Goal: Information Seeking & Learning: Check status

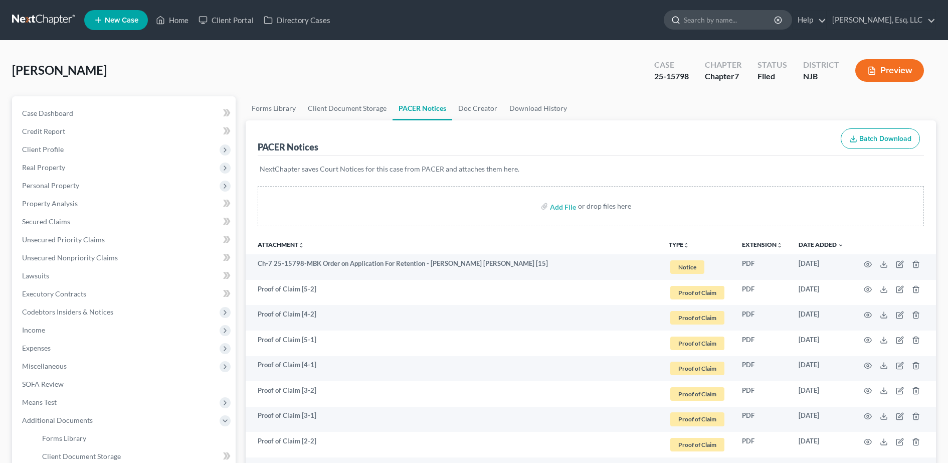
click at [729, 25] on input "search" at bounding box center [730, 20] width 92 height 19
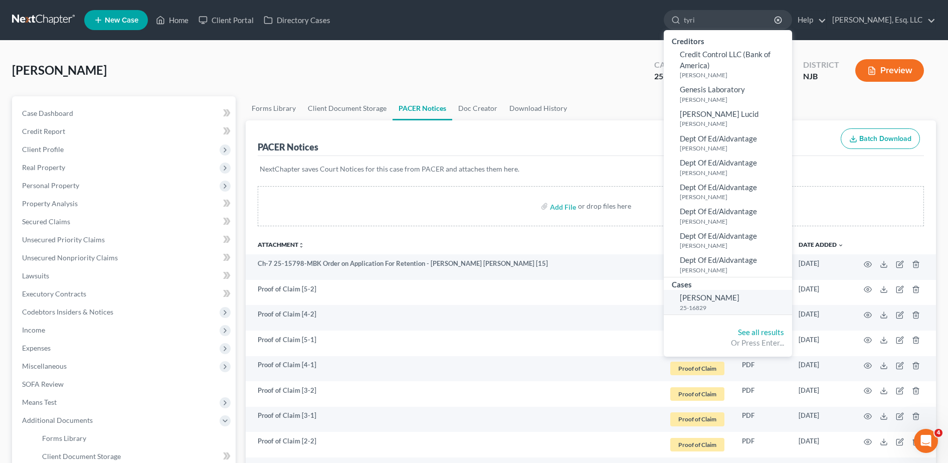
type input "tyri"
click at [725, 302] on link "[PERSON_NAME][GEOGRAPHIC_DATA] 25-16829" at bounding box center [728, 302] width 128 height 25
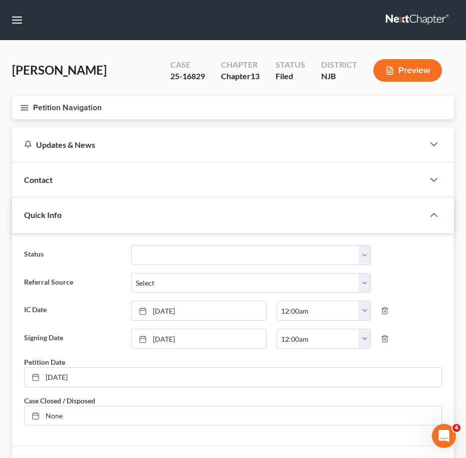
click at [26, 108] on icon "button" at bounding box center [24, 107] width 9 height 9
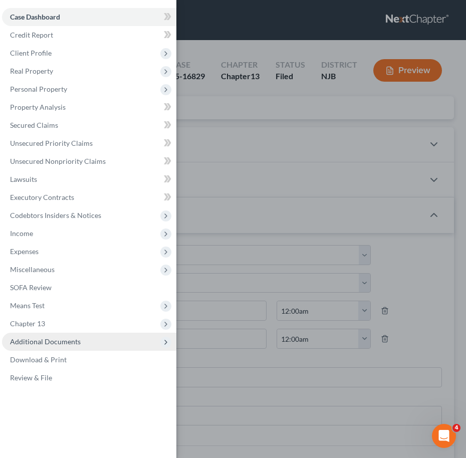
click at [45, 339] on span "Additional Documents" at bounding box center [45, 342] width 71 height 9
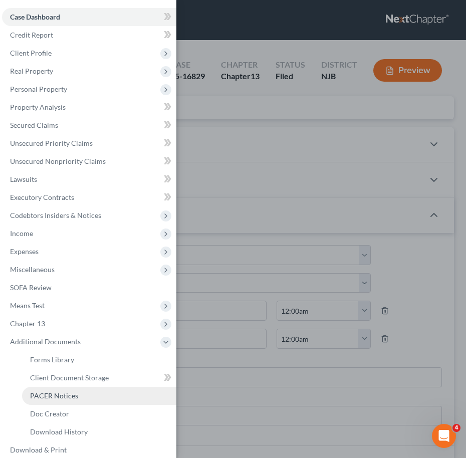
click at [55, 399] on span "PACER Notices" at bounding box center [54, 396] width 48 height 9
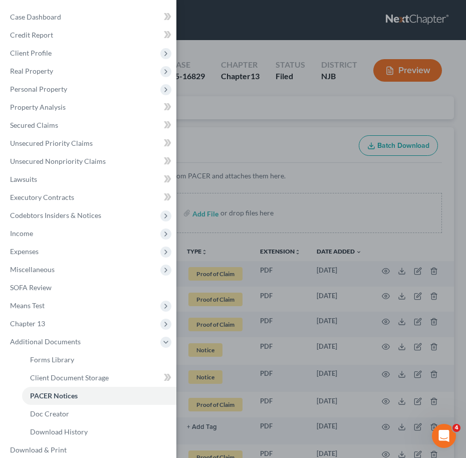
click at [364, 201] on div "Case Dashboard Payments Invoices Payments Payments Credit Report Client Profile" at bounding box center [233, 229] width 466 height 458
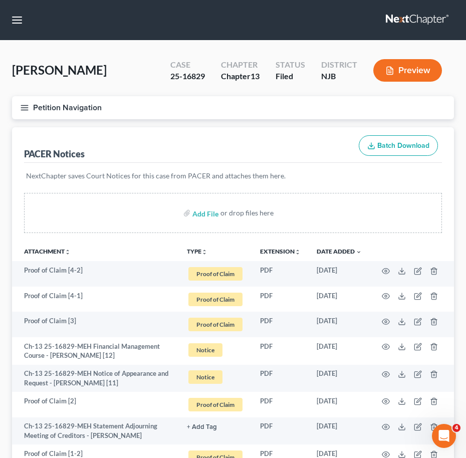
scroll to position [435, 0]
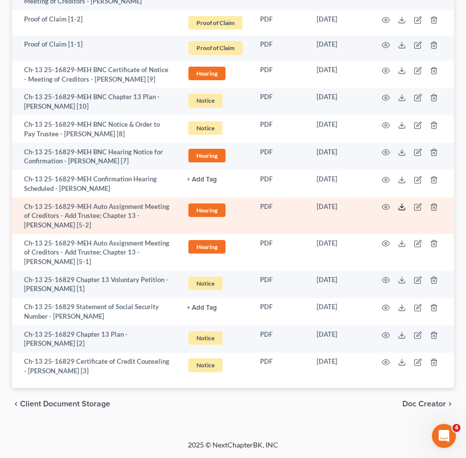
click at [404, 207] on icon at bounding box center [402, 207] width 8 height 8
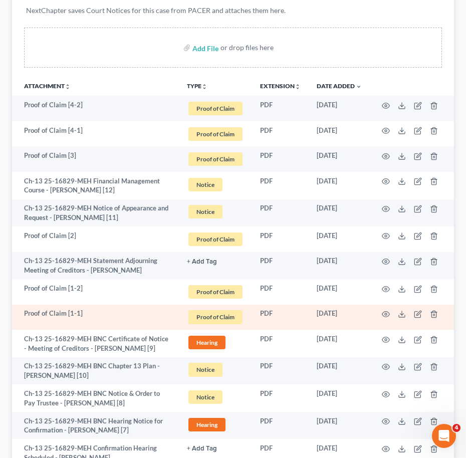
scroll to position [0, 0]
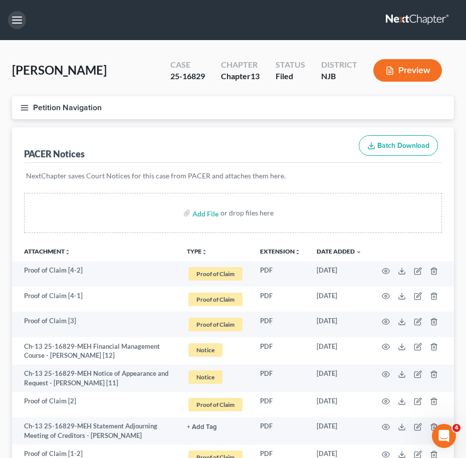
click at [18, 18] on button "button" at bounding box center [17, 20] width 18 height 18
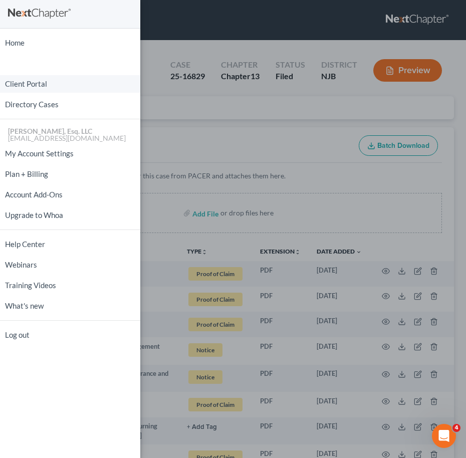
click at [39, 86] on link "Client Portal" at bounding box center [70, 84] width 140 height 18
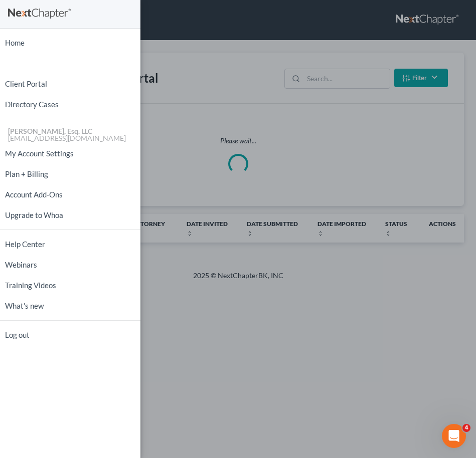
click at [372, 82] on div "Home New Case Client Portal Directory Cases [PERSON_NAME], Esq. LLC [EMAIL_ADDR…" at bounding box center [238, 229] width 476 height 458
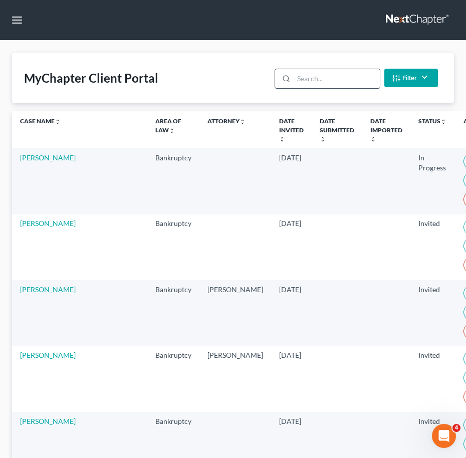
click at [372, 82] on input "search" at bounding box center [337, 78] width 86 height 19
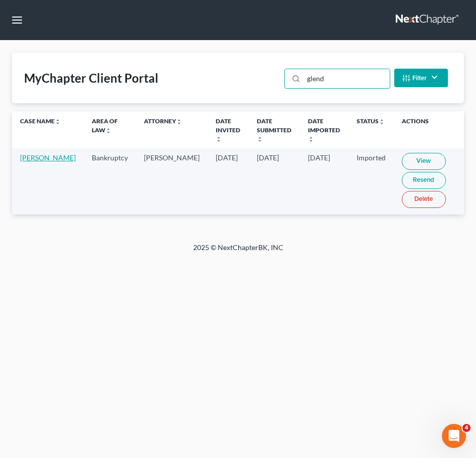
type input "glend"
click at [22, 162] on link "[PERSON_NAME]" at bounding box center [48, 157] width 56 height 9
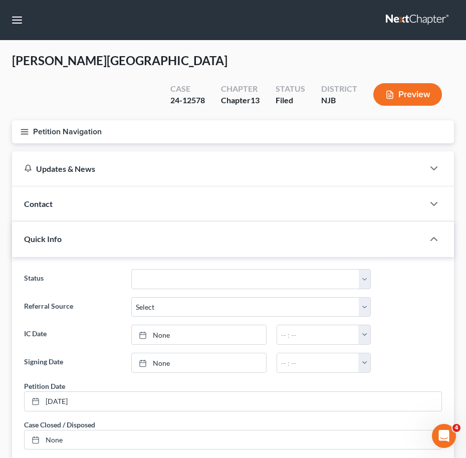
click at [24, 127] on icon "button" at bounding box center [24, 131] width 9 height 9
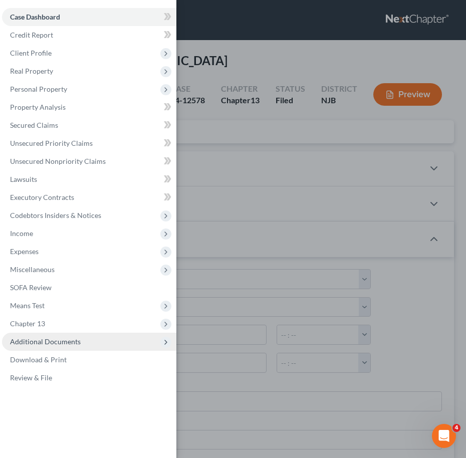
click at [38, 344] on span "Additional Documents" at bounding box center [45, 342] width 71 height 9
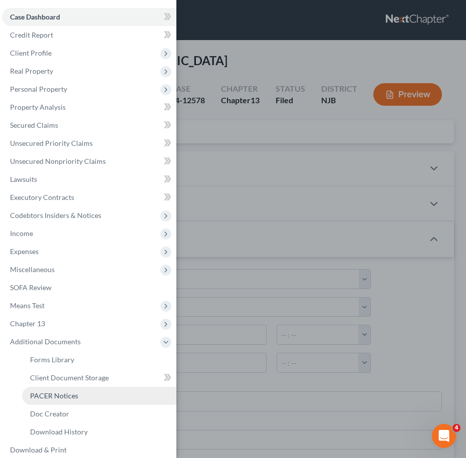
click at [58, 396] on span "PACER Notices" at bounding box center [54, 396] width 48 height 9
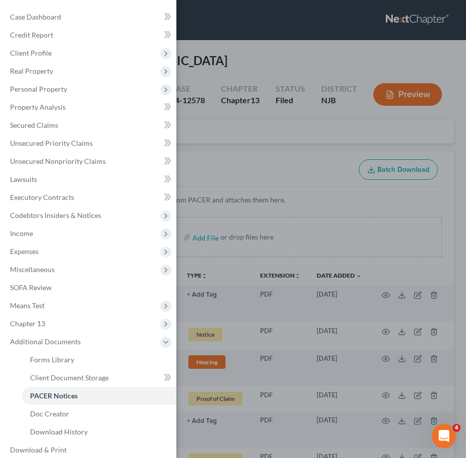
click at [371, 295] on div "Case Dashboard Payments Invoices Payments Payments Credit Report Client Profile" at bounding box center [233, 229] width 466 height 458
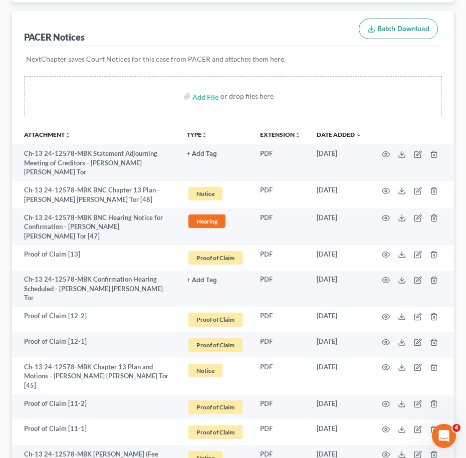
scroll to position [142, 0]
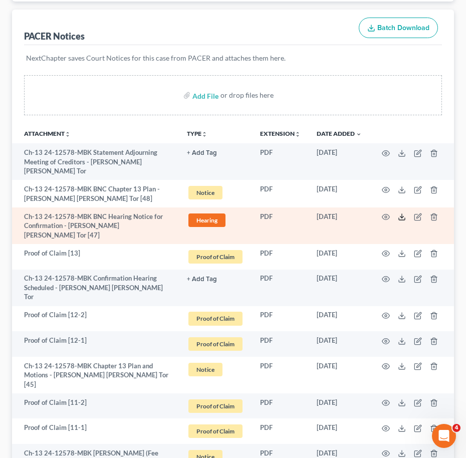
click at [399, 218] on icon at bounding box center [402, 219] width 6 height 2
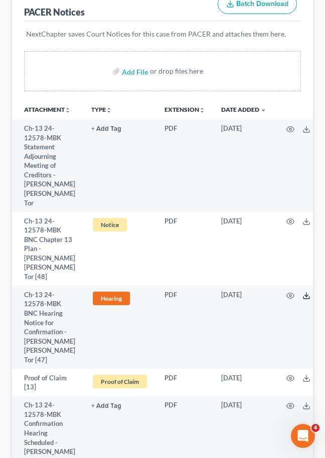
scroll to position [0, 0]
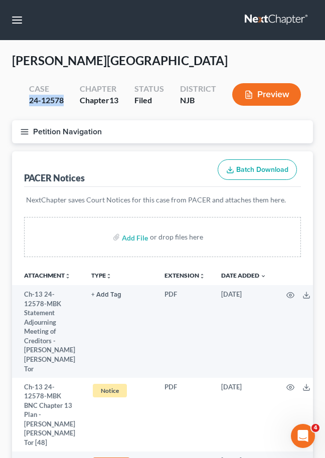
drag, startPoint x: 29, startPoint y: 97, endPoint x: 71, endPoint y: 100, distance: 41.7
click at [71, 100] on div "Case 24-12578" at bounding box center [46, 96] width 51 height 30
copy div "24-12578"
click at [21, 26] on button "button" at bounding box center [17, 20] width 18 height 18
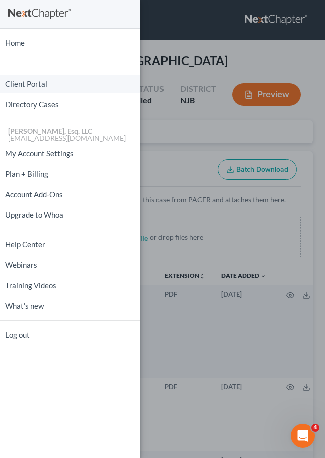
click at [49, 81] on link "Client Portal" at bounding box center [70, 84] width 140 height 18
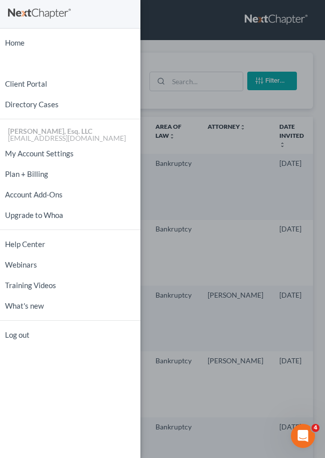
click at [213, 84] on div "Home New Case Client Portal Directory Cases [PERSON_NAME], Esq. LLC [EMAIL_ADDR…" at bounding box center [162, 229] width 325 height 458
click at [210, 79] on div "Home New Case Client Portal Directory Cases [PERSON_NAME], Esq. LLC [EMAIL_ADDR…" at bounding box center [162, 229] width 325 height 458
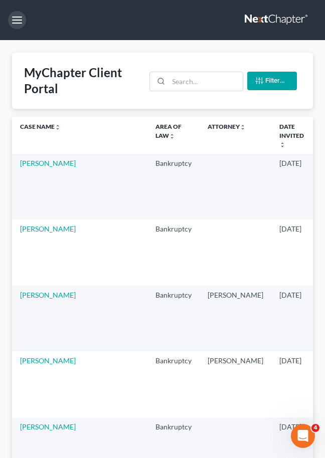
click at [210, 79] on input "search" at bounding box center [206, 81] width 74 height 19
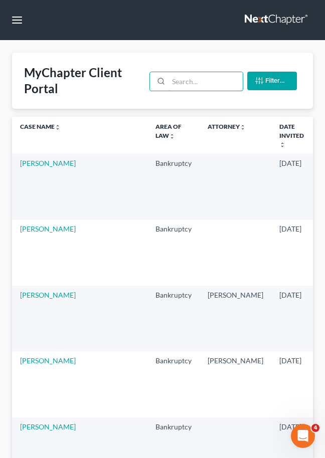
click at [210, 79] on input "search" at bounding box center [206, 81] width 74 height 19
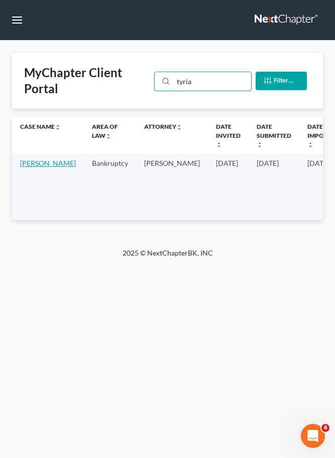
type input "tyria"
click at [35, 168] on link "[PERSON_NAME]" at bounding box center [48, 163] width 56 height 9
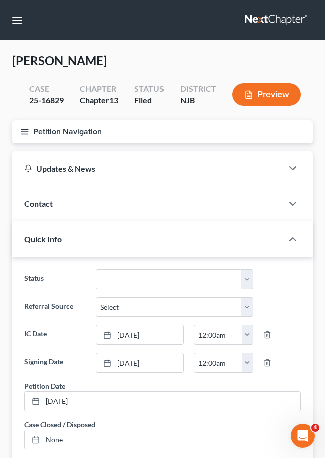
click at [25, 125] on button "Petition Navigation" at bounding box center [162, 131] width 301 height 23
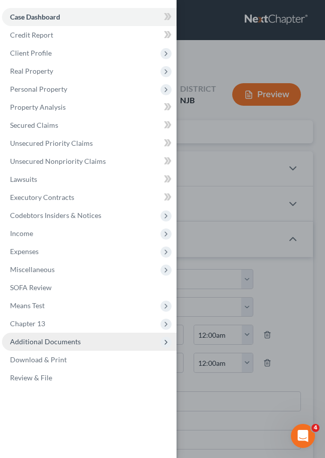
click at [55, 343] on span "Additional Documents" at bounding box center [45, 342] width 71 height 9
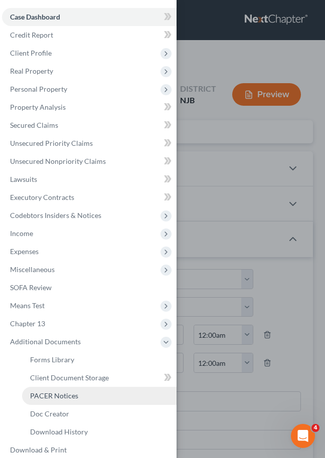
click at [64, 400] on span "PACER Notices" at bounding box center [54, 396] width 48 height 9
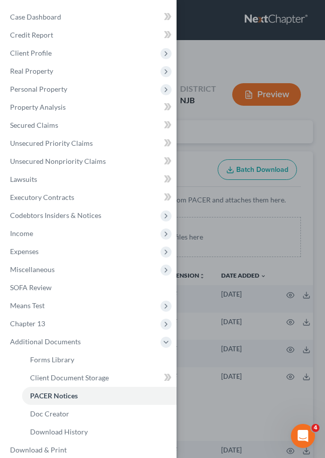
click at [249, 305] on div "Case Dashboard Payments Invoices Payments Payments Credit Report Client Profile" at bounding box center [162, 229] width 325 height 458
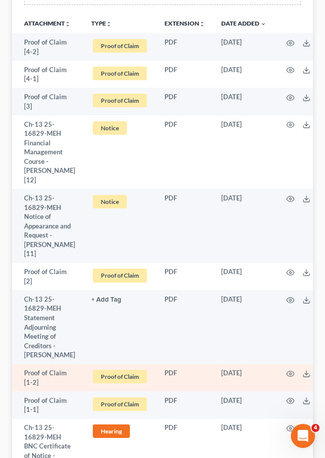
scroll to position [252, 0]
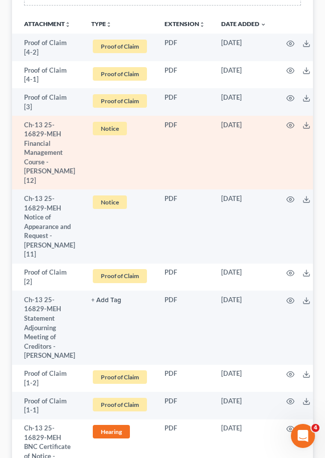
click at [244, 154] on td "[DATE]" at bounding box center [243, 153] width 61 height 74
